Goal: Use online tool/utility: Use online tool/utility

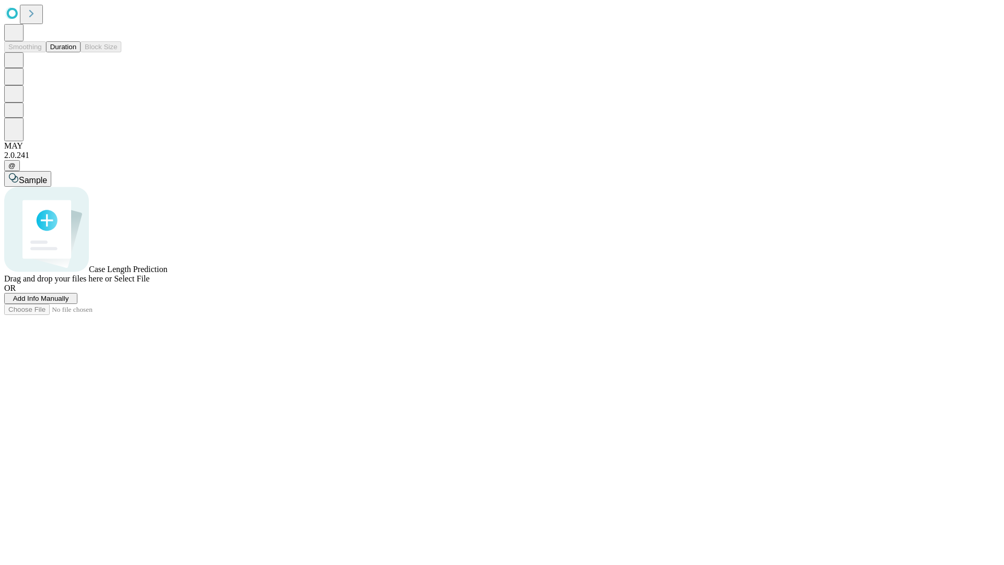
click at [76, 52] on button "Duration" at bounding box center [63, 46] width 35 height 11
click at [47, 176] on span "Sample" at bounding box center [33, 180] width 28 height 9
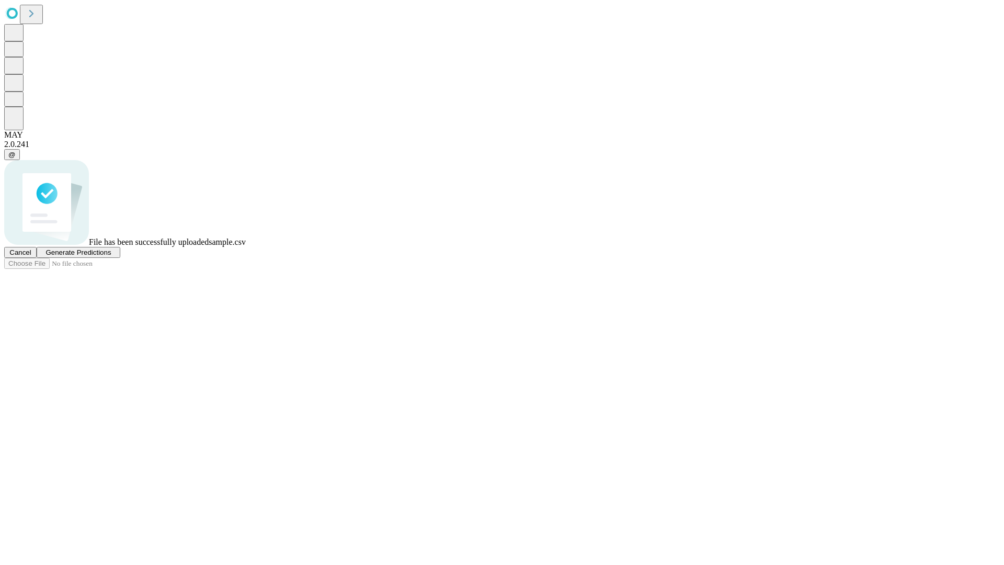
click at [111, 256] on span "Generate Predictions" at bounding box center [77, 252] width 65 height 8
